Goal: Information Seeking & Learning: Learn about a topic

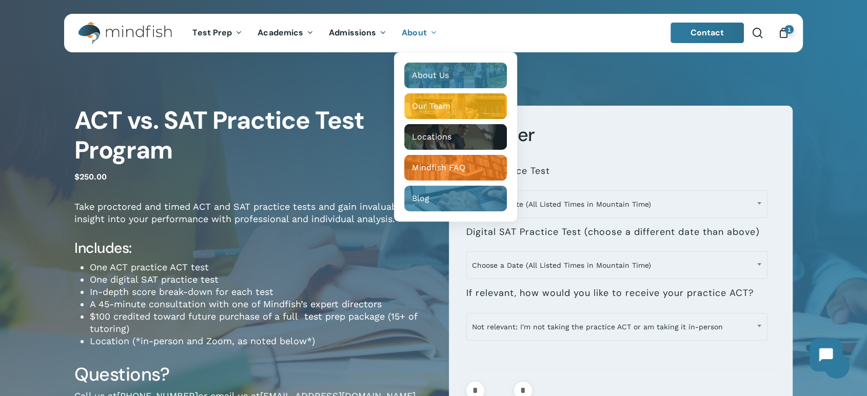
click at [413, 30] on span "About" at bounding box center [414, 32] width 25 height 11
click at [445, 109] on span "Our Team" at bounding box center [431, 106] width 38 height 10
click at [426, 105] on span "Our Team" at bounding box center [431, 106] width 38 height 10
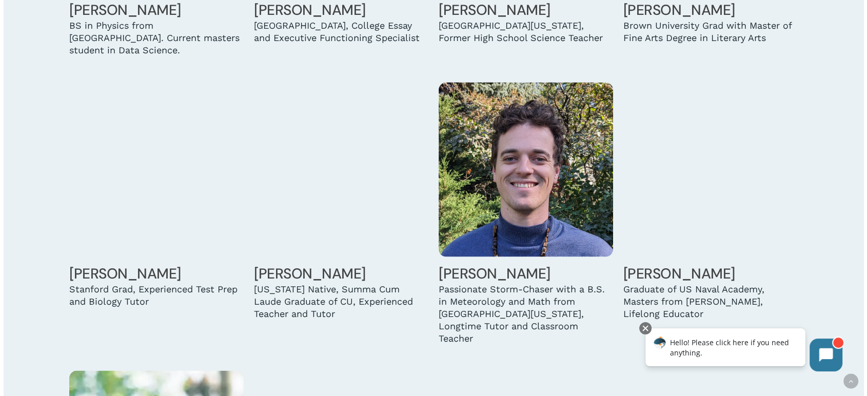
scroll to position [2052, 0]
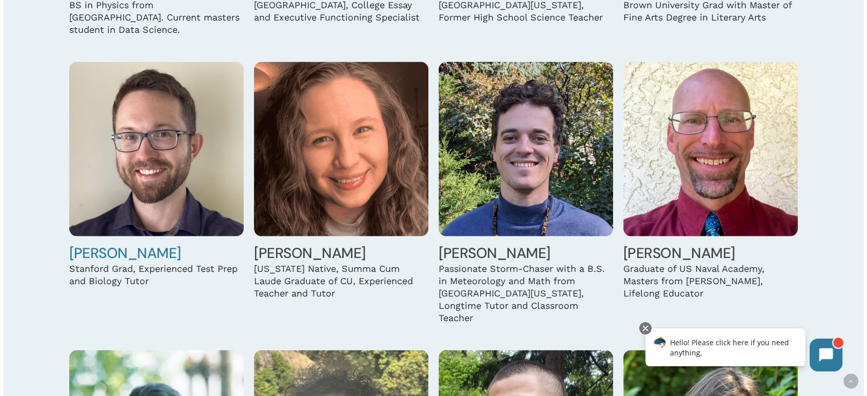
click at [133, 141] on img at bounding box center [156, 149] width 174 height 174
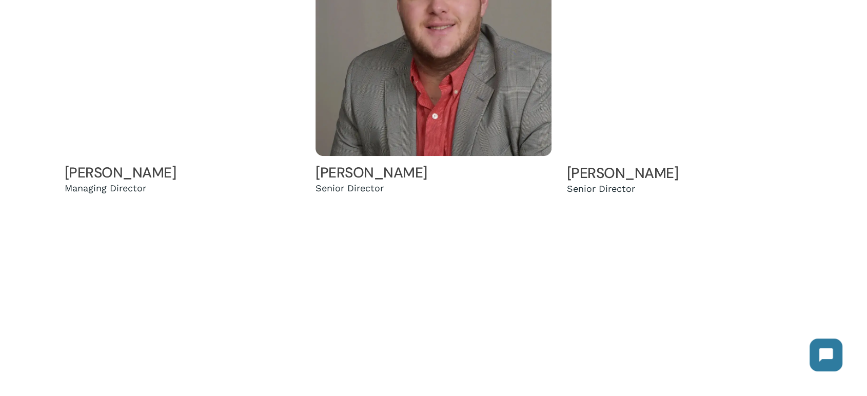
scroll to position [228, 0]
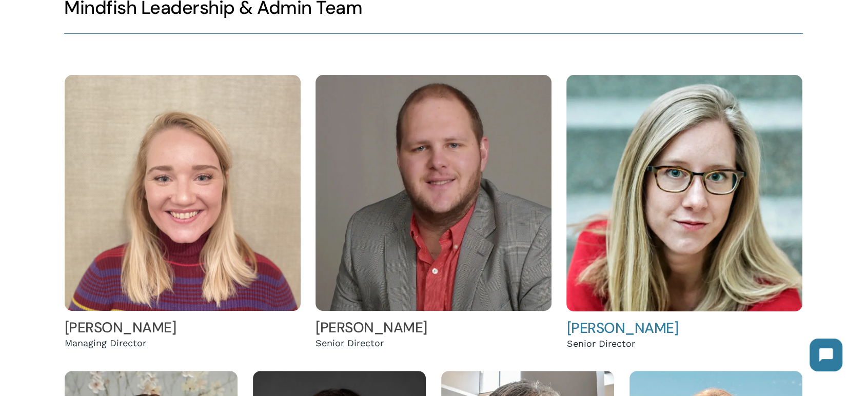
click at [664, 136] on img at bounding box center [684, 193] width 236 height 237
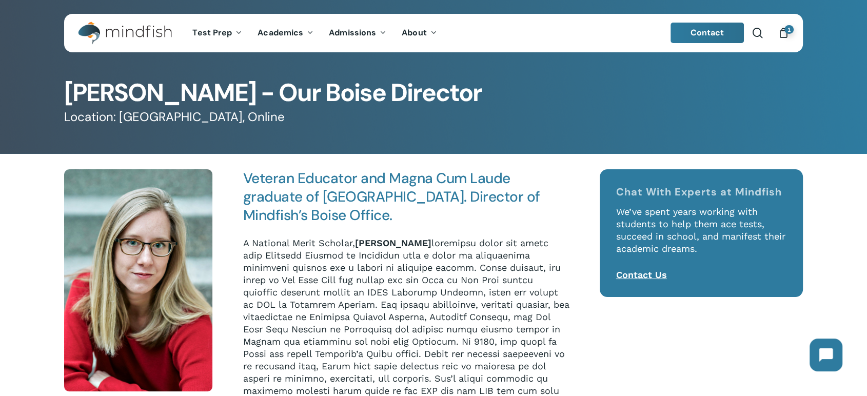
click at [49, 198] on div "Expertise: ACT, SAT, College Essay Writing, & Academic Subjects (English, Writi…" at bounding box center [138, 331] width 179 height 325
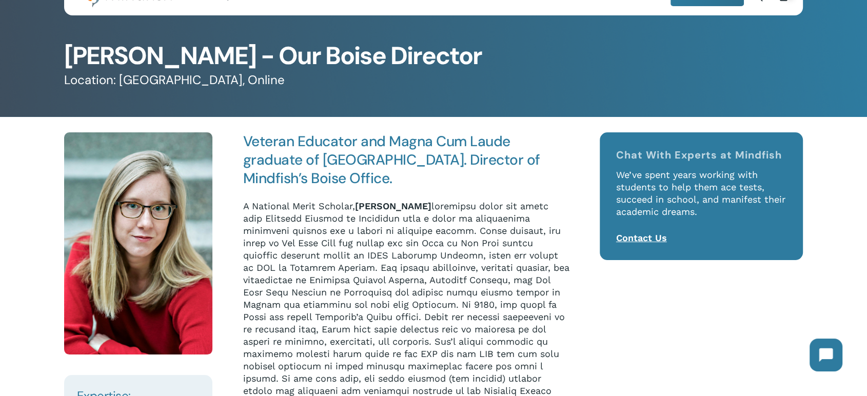
scroll to position [114, 0]
